Goal: Task Accomplishment & Management: Manage account settings

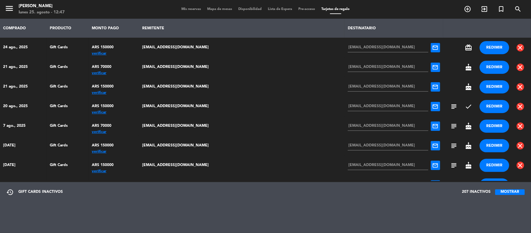
click at [114, 53] on div "verificar" at bounding box center [114, 53] width 44 height 0
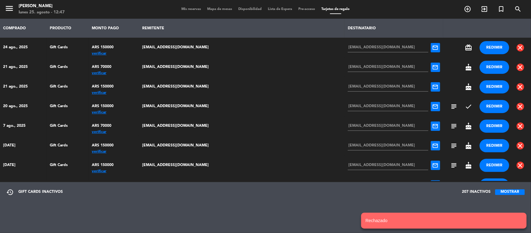
click at [517, 46] on span "close" at bounding box center [520, 47] width 7 height 7
click at [117, 53] on div "verificar" at bounding box center [114, 53] width 44 height 0
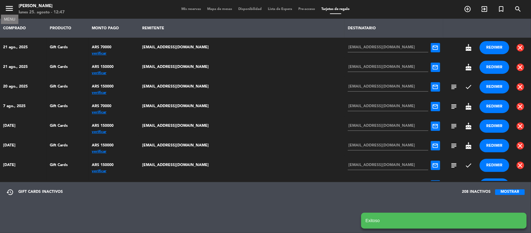
click at [10, 8] on icon "menu" at bounding box center [9, 8] width 9 height 9
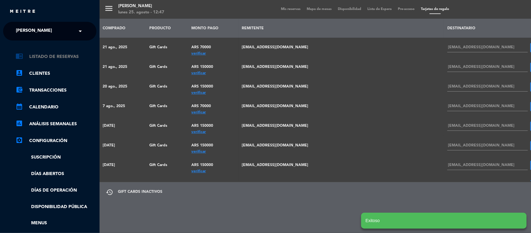
click at [35, 58] on link "chrome_reader_mode Listado de Reservas" at bounding box center [56, 56] width 81 height 7
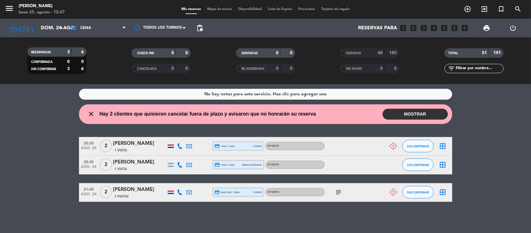
click at [393, 145] on icon at bounding box center [393, 145] width 7 height 7
click at [396, 191] on icon at bounding box center [393, 191] width 7 height 7
click at [401, 117] on button "MOSTRAR" at bounding box center [414, 114] width 65 height 11
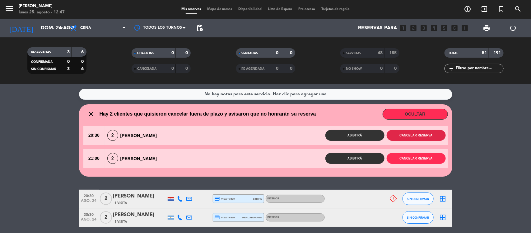
click at [418, 134] on button "Cancelar reserva" at bounding box center [416, 135] width 59 height 11
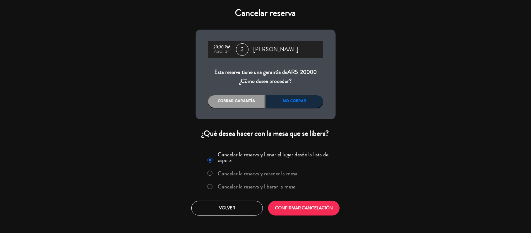
click at [281, 184] on label "Cancelar la reserva y liberar la mesa" at bounding box center [257, 186] width 78 height 6
click at [299, 208] on button "CONFIRMAR CANCELACIÓN" at bounding box center [304, 208] width 72 height 15
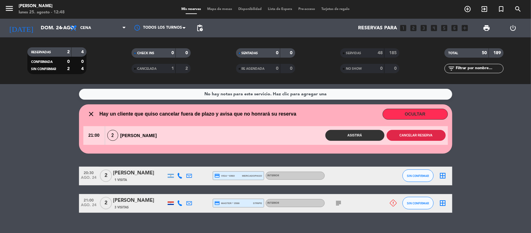
click at [402, 138] on button "Cancelar reserva" at bounding box center [416, 135] width 59 height 11
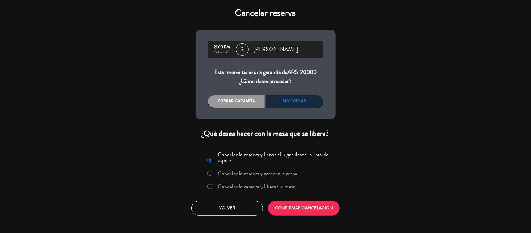
click at [217, 184] on label "Cancelar la reserva y liberar la mesa" at bounding box center [251, 186] width 95 height 11
click at [302, 207] on button "CONFIRMAR CANCELACIÓN" at bounding box center [304, 208] width 72 height 15
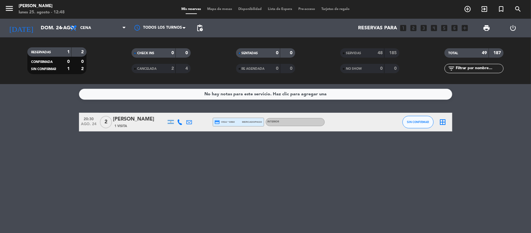
click at [250, 162] on div "No hay notas para este servicio. Haz clic para agregar una 20:30 ago. 24 2 [PER…" at bounding box center [265, 158] width 531 height 149
click at [38, 27] on input "dom. 24 ago." at bounding box center [71, 28] width 66 height 12
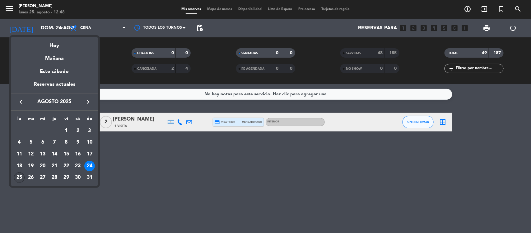
click at [19, 175] on div "25" at bounding box center [19, 177] width 11 height 11
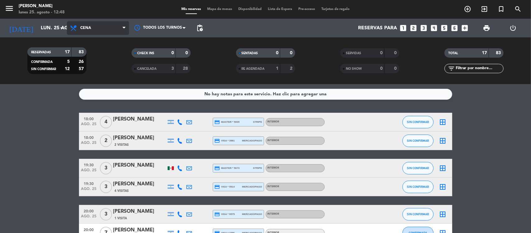
click at [81, 25] on span "Cena" at bounding box center [98, 28] width 62 height 14
click at [87, 50] on div "menu [PERSON_NAME] lunes 25. agosto - 12:48 Mis reservas Mapa de mesas Disponib…" at bounding box center [265, 42] width 531 height 84
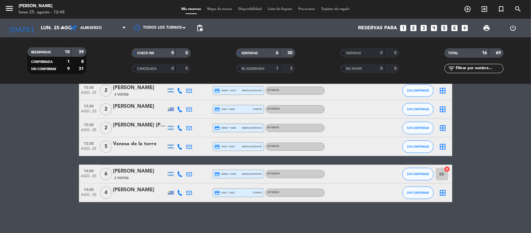
scroll to position [20, 0]
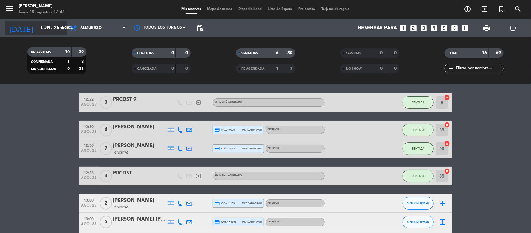
click at [38, 26] on input "lun. 25 ago." at bounding box center [71, 28] width 66 height 12
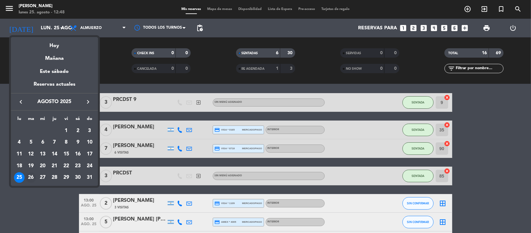
click at [33, 176] on div "26" at bounding box center [31, 177] width 11 height 11
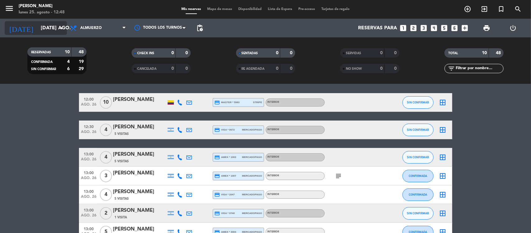
click at [38, 26] on input "[DATE] ago." at bounding box center [71, 28] width 66 height 12
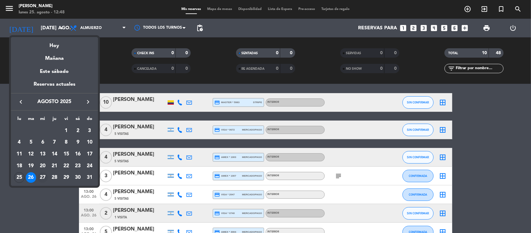
click at [41, 176] on div "27" at bounding box center [42, 177] width 11 height 11
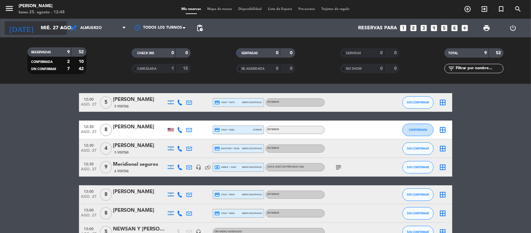
click at [38, 29] on input "mié. 27 ago." at bounding box center [71, 28] width 66 height 12
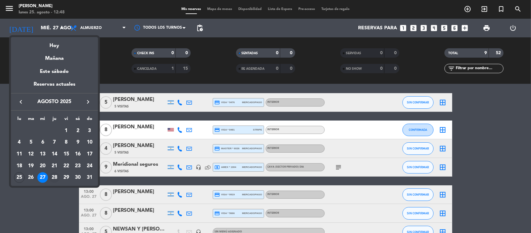
click at [53, 176] on div "28" at bounding box center [54, 177] width 11 height 11
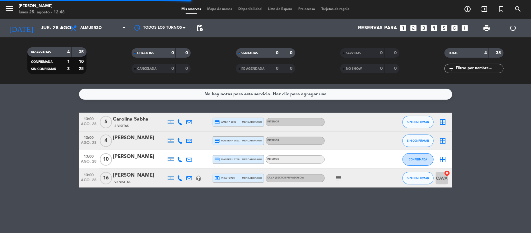
scroll to position [0, 0]
click at [43, 28] on input "jue. 28 ago." at bounding box center [71, 28] width 66 height 12
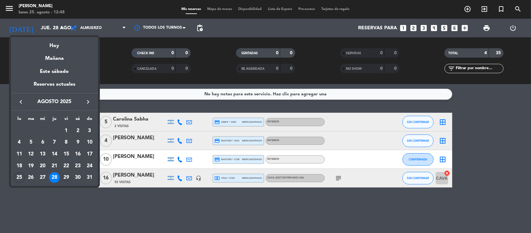
click at [69, 174] on div "29" at bounding box center [66, 177] width 11 height 11
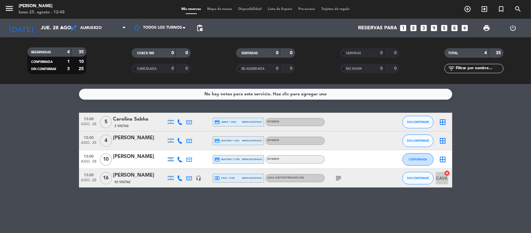
type input "vie. 29 ago."
